Goal: Information Seeking & Learning: Learn about a topic

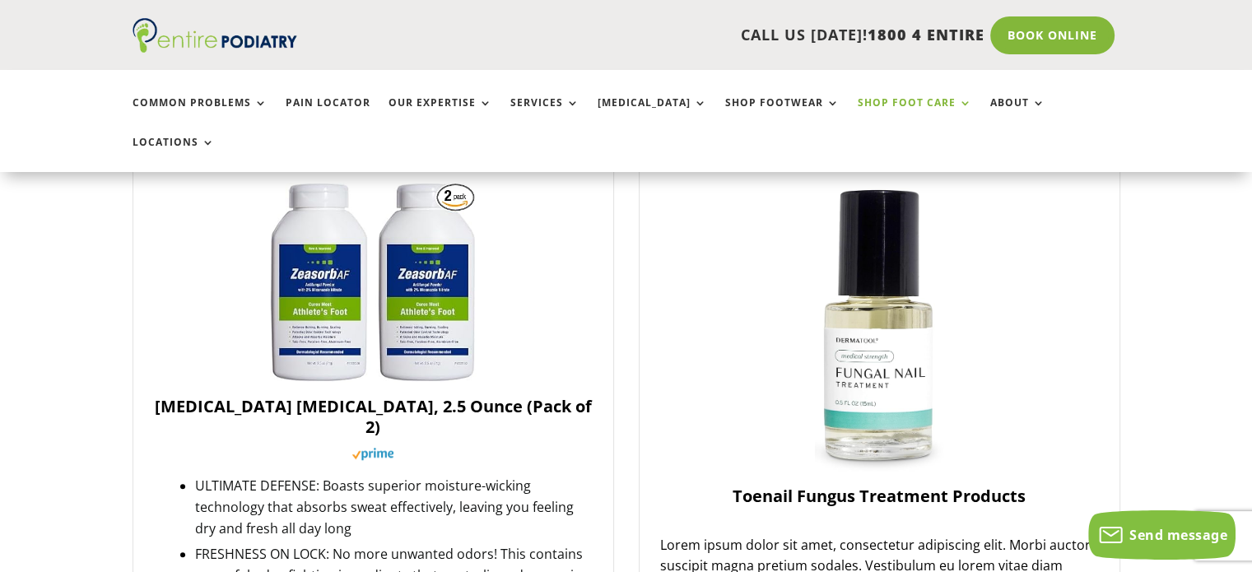
scroll to position [1244, 0]
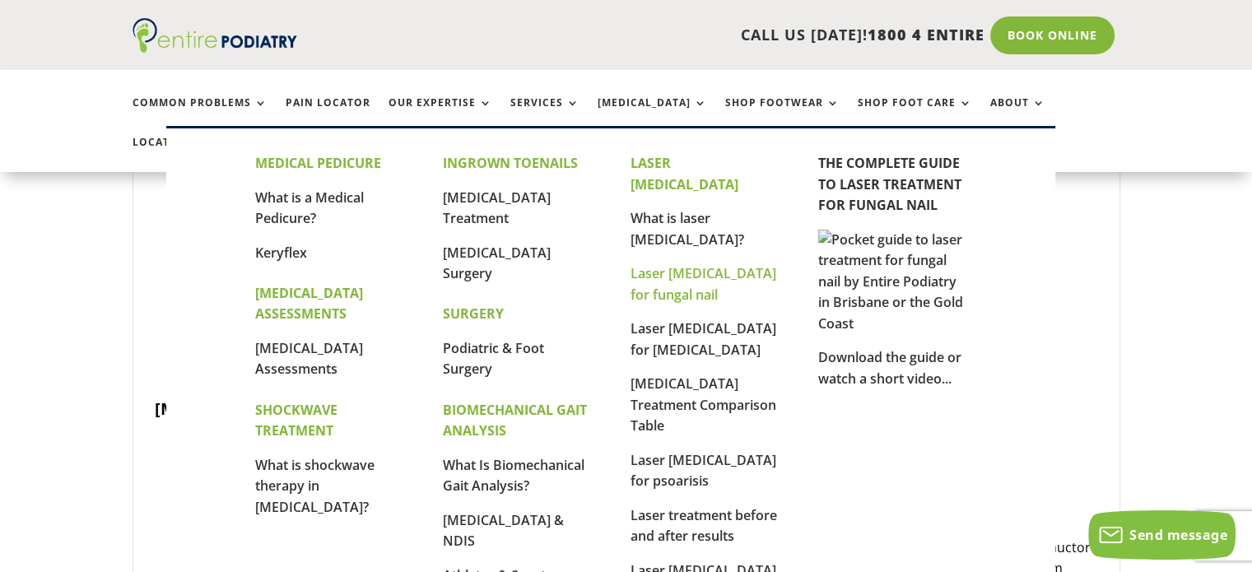
click at [662, 264] on link "Laser [MEDICAL_DATA] for fungal nail" at bounding box center [703, 283] width 146 height 39
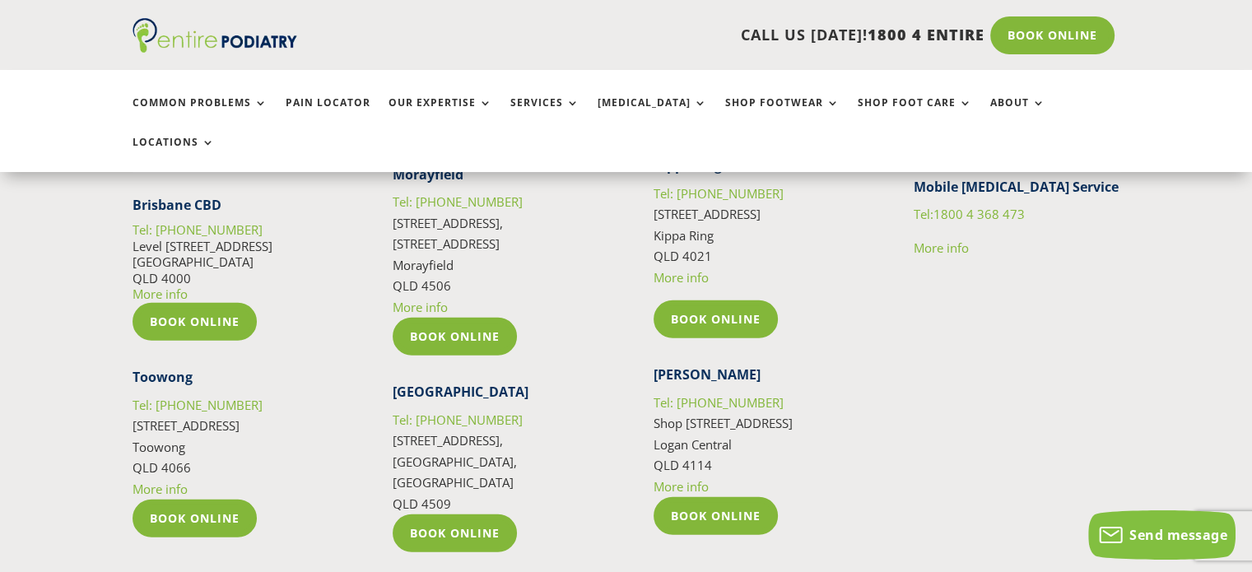
scroll to position [4448, 0]
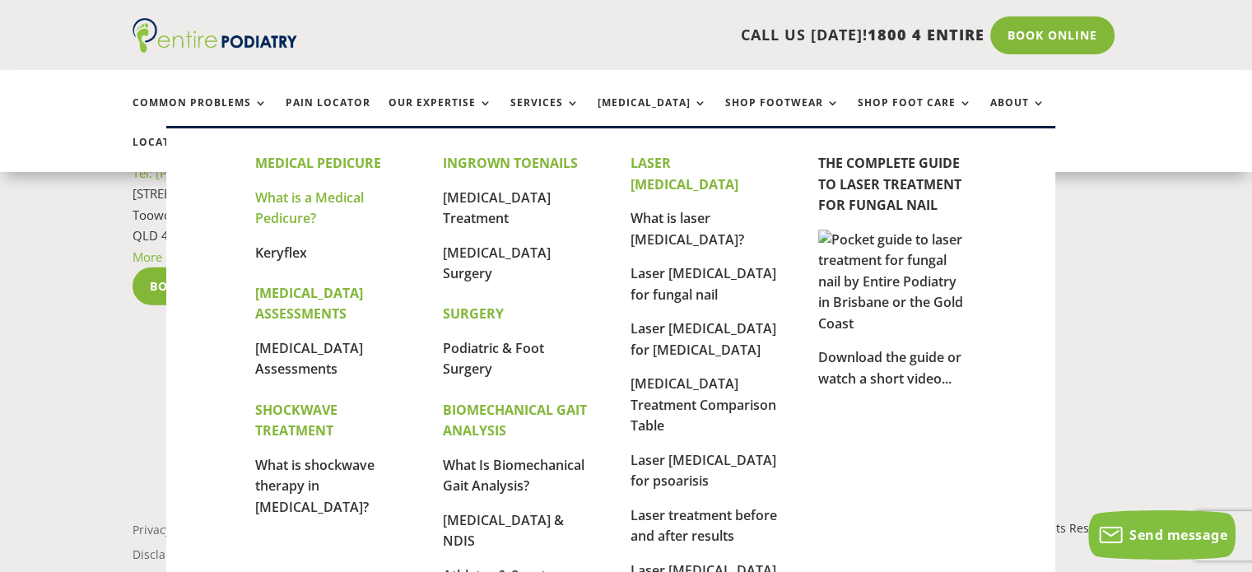
click at [291, 204] on link "What is a Medical Pedicure?" at bounding box center [309, 207] width 109 height 39
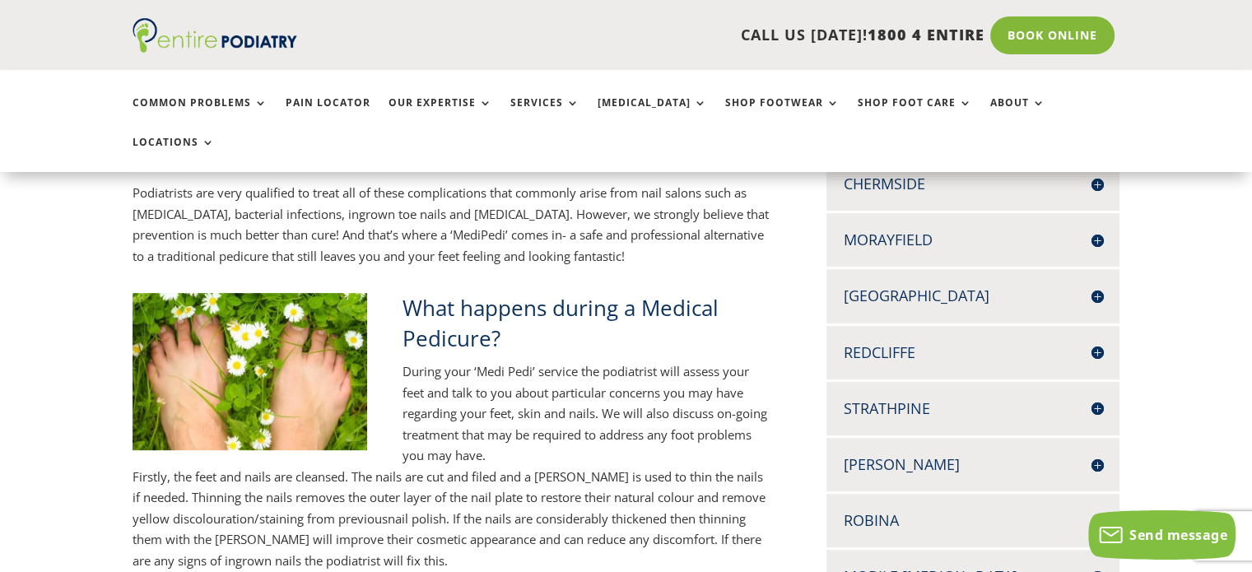
scroll to position [564, 0]
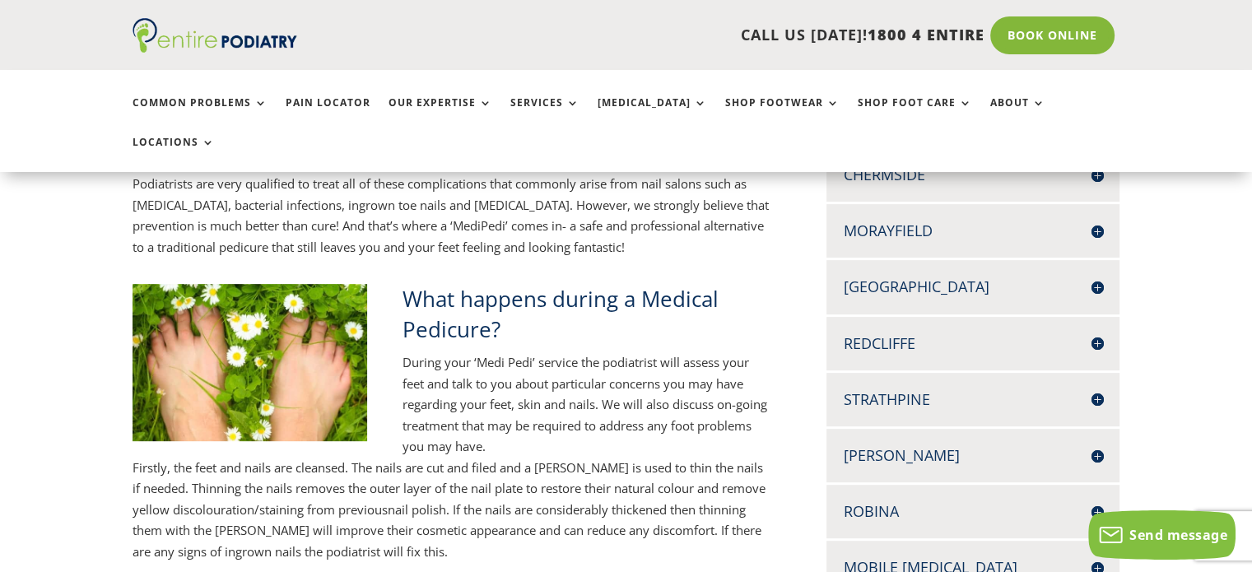
click at [1099, 276] on h4 "[GEOGRAPHIC_DATA]" at bounding box center [973, 286] width 260 height 21
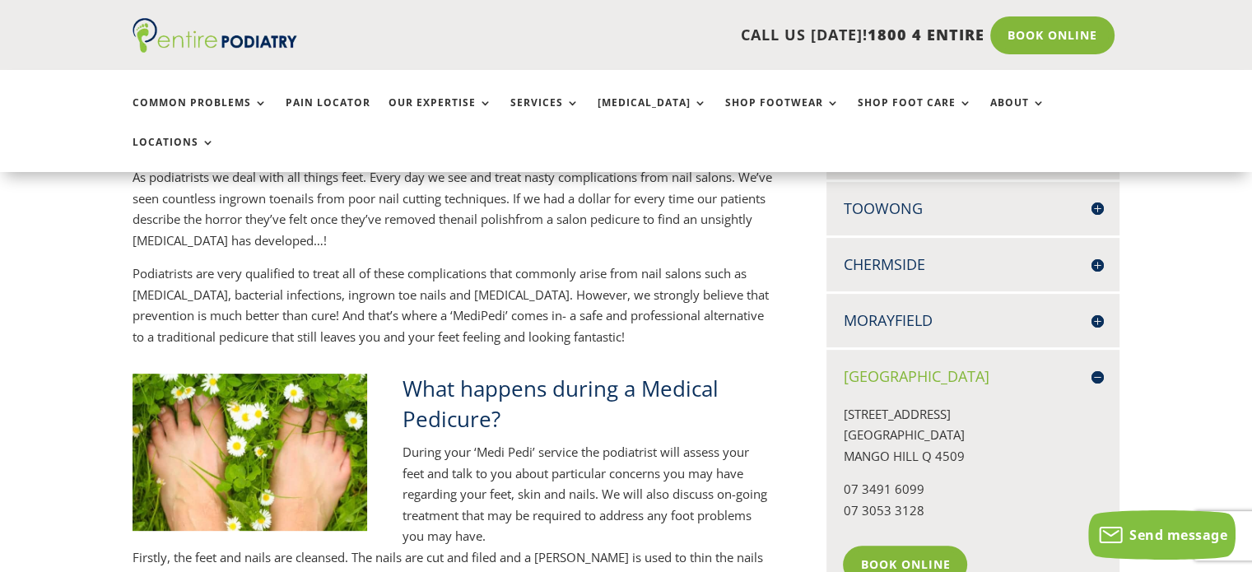
scroll to position [465, 0]
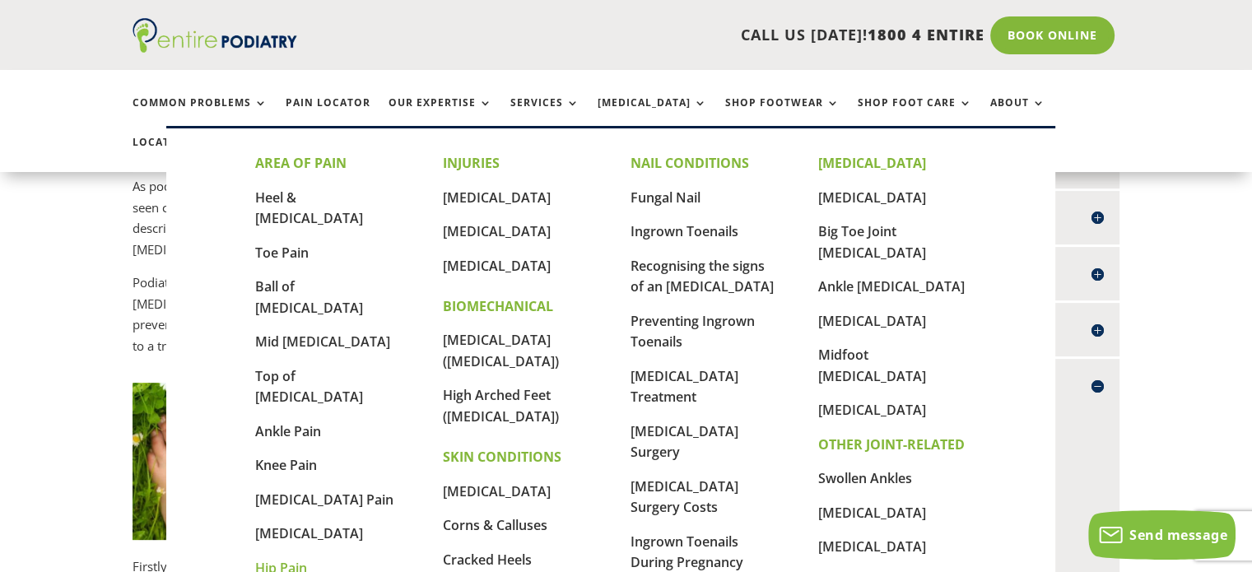
click at [289, 559] on link "Hip Pain" at bounding box center [281, 568] width 52 height 18
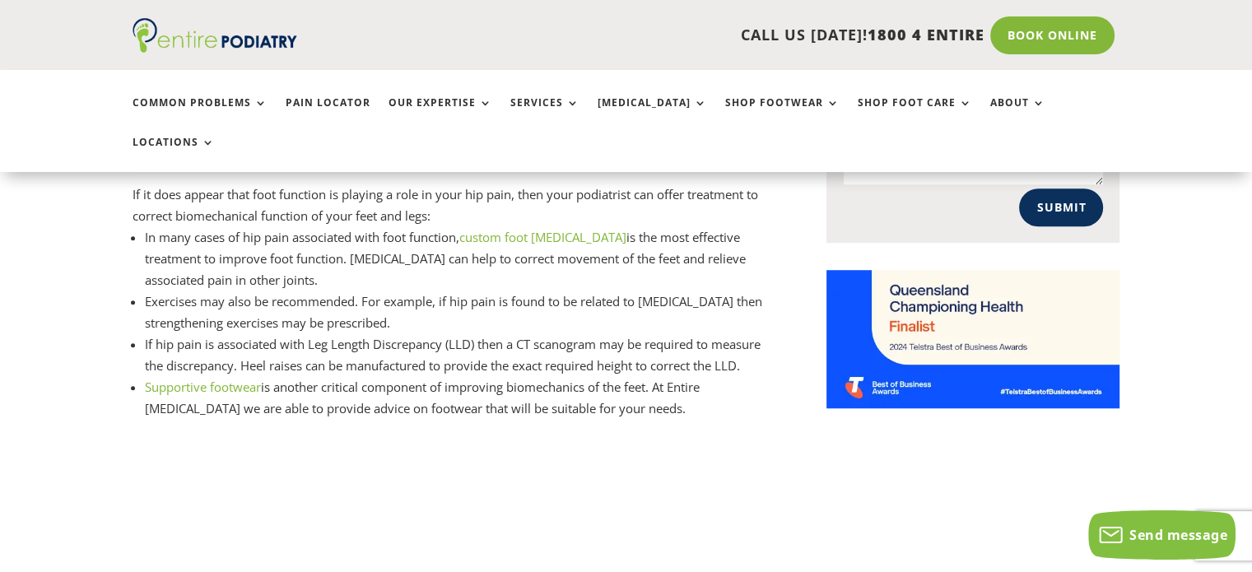
scroll to position [1298, 0]
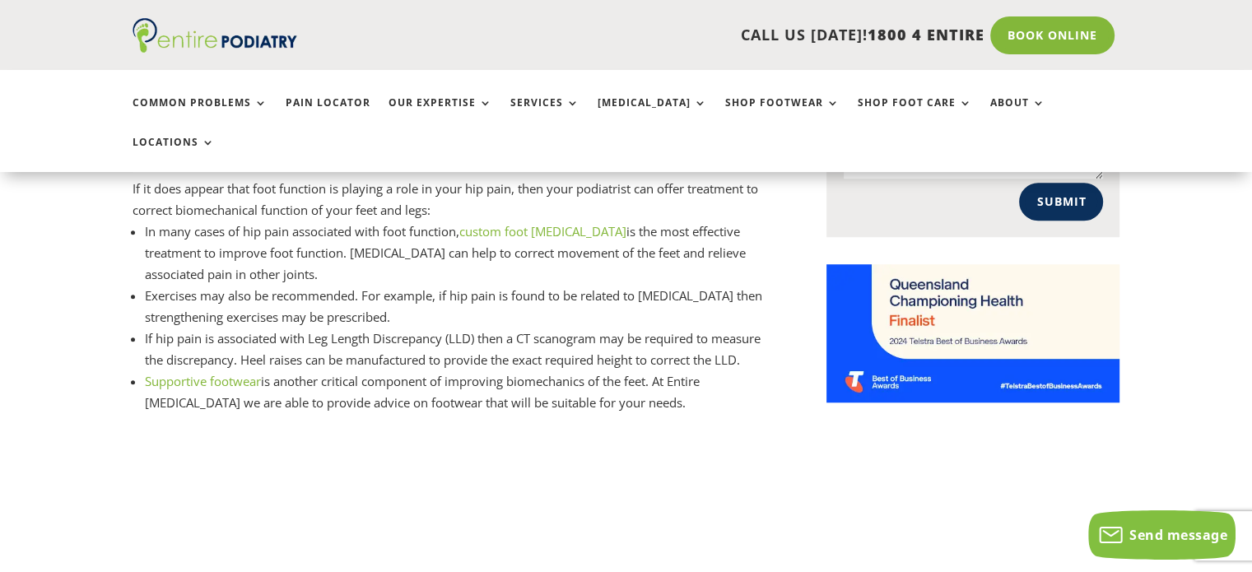
click at [540, 370] on li "Supportive footwear is another critical component of improving biomechanics of …" at bounding box center [459, 391] width 628 height 43
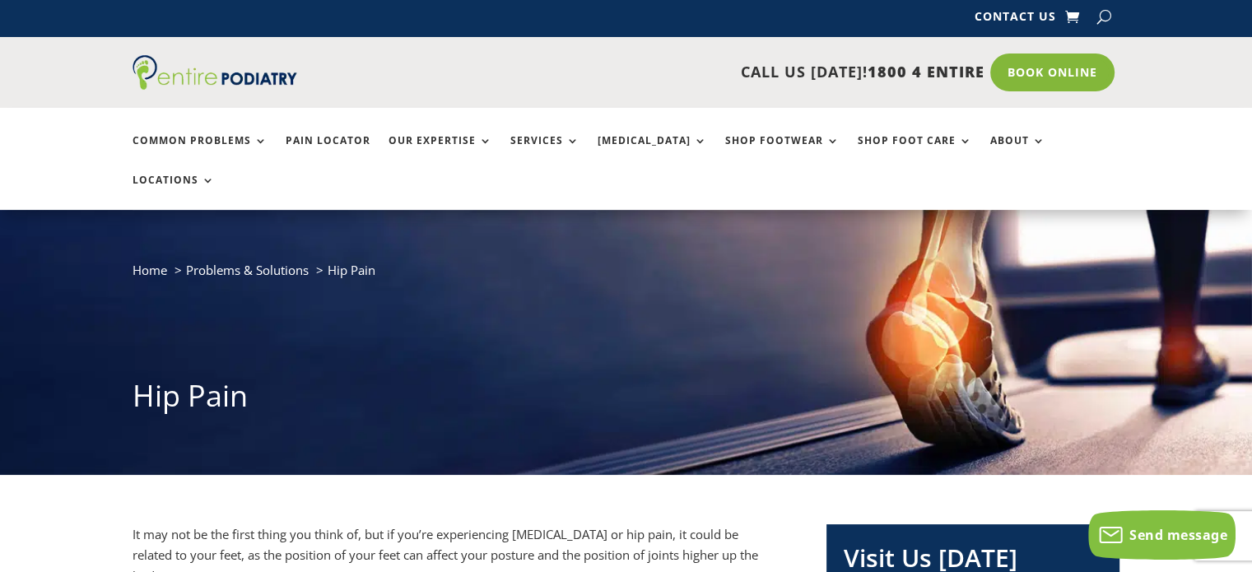
scroll to position [0, 0]
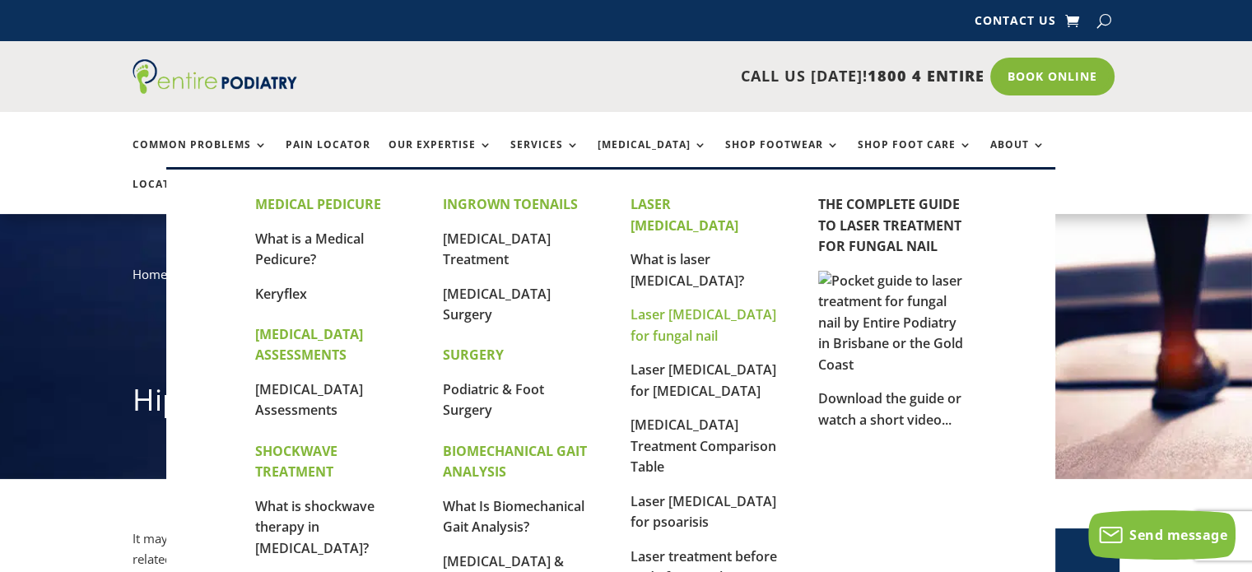
click at [663, 305] on link "Laser [MEDICAL_DATA] for fungal nail" at bounding box center [703, 324] width 146 height 39
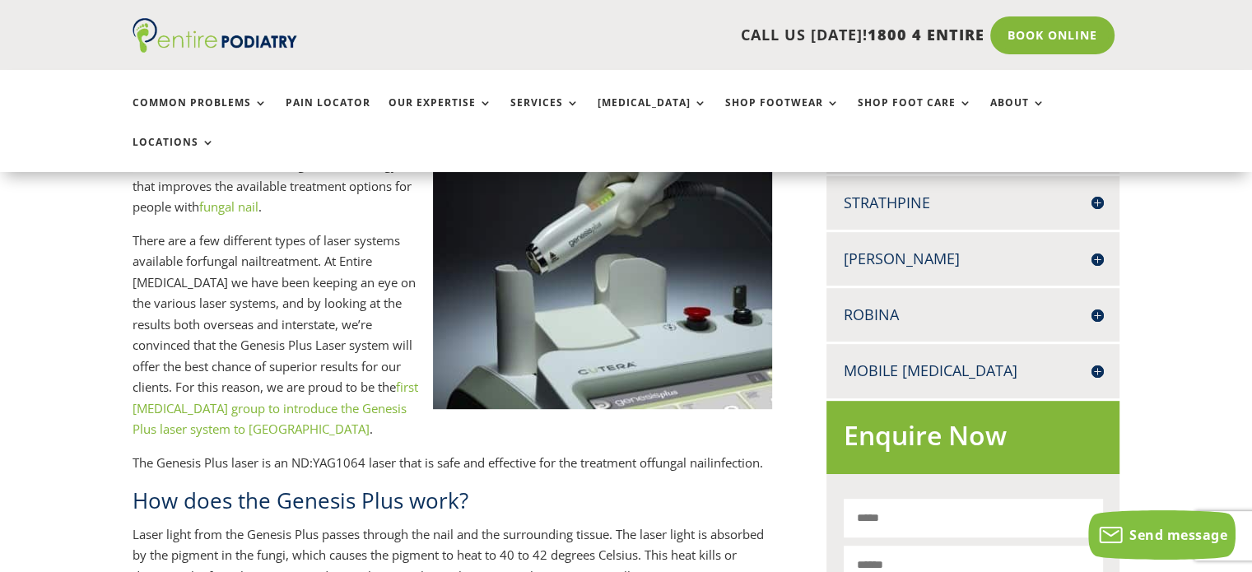
scroll to position [783, 0]
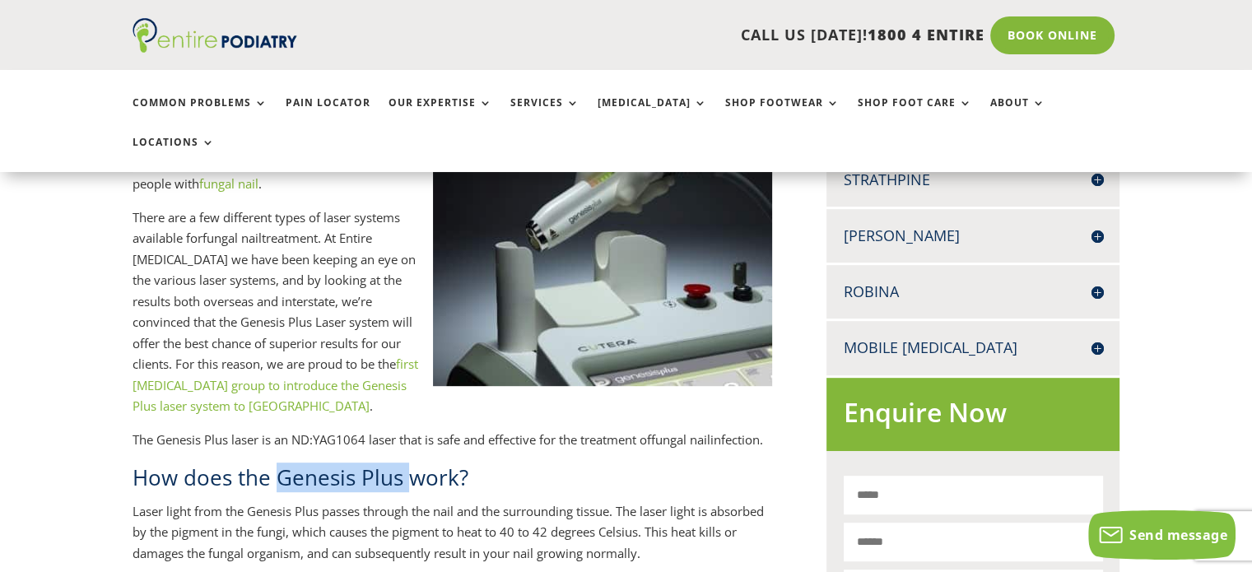
drag, startPoint x: 281, startPoint y: 459, endPoint x: 406, endPoint y: 470, distance: 125.5
click at [406, 470] on h2 "How does the Genesis Plus work?" at bounding box center [452, 481] width 640 height 38
drag, startPoint x: 156, startPoint y: 398, endPoint x: 258, endPoint y: 404, distance: 102.2
click at [258, 430] on p "The Genesis Plus laser is an ND:YAG1064 laser that is safe and effective for th…" at bounding box center [452, 447] width 640 height 34
copy p "Genesis Plus laser"
